Goal: Complete application form

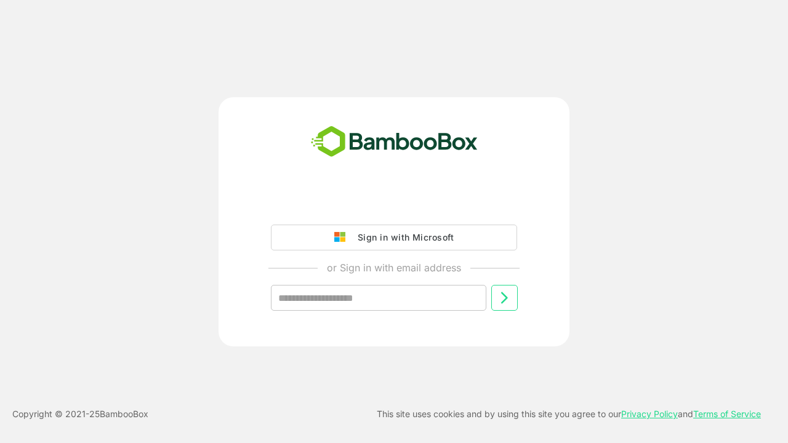
type input "**********"
click at [504, 298] on icon at bounding box center [504, 298] width 15 height 15
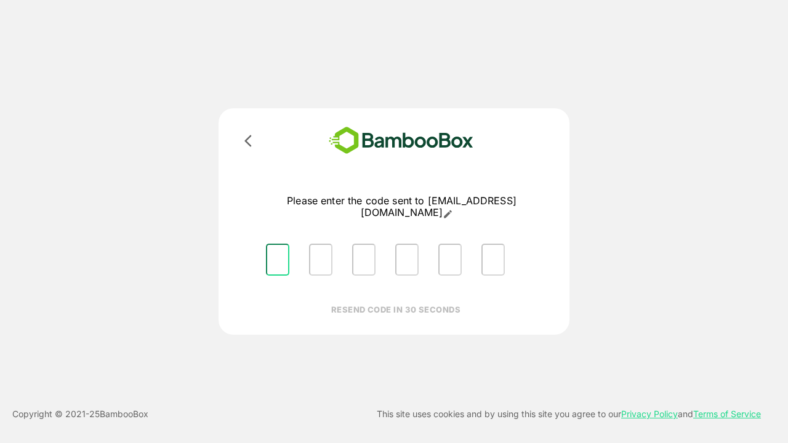
type input "*"
